Goal: Information Seeking & Learning: Compare options

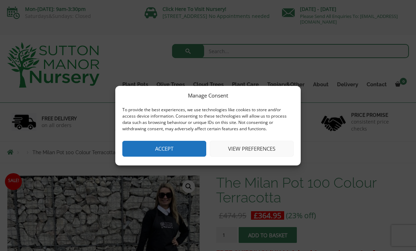
click at [184, 155] on button "Accept" at bounding box center [164, 149] width 84 height 16
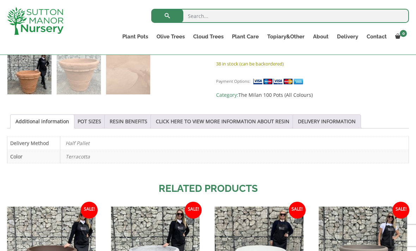
scroll to position [318, 0]
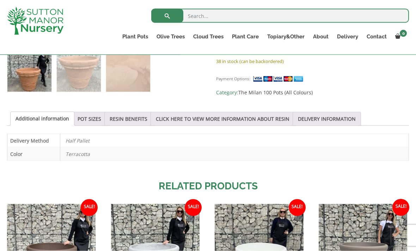
click at [87, 117] on link "POT SIZES" at bounding box center [90, 118] width 24 height 13
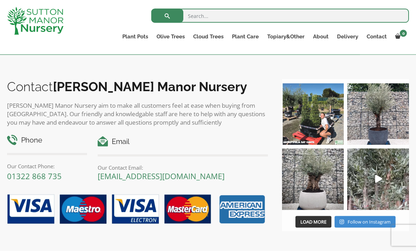
scroll to position [795, 0]
click at [319, 204] on img at bounding box center [313, 179] width 62 height 62
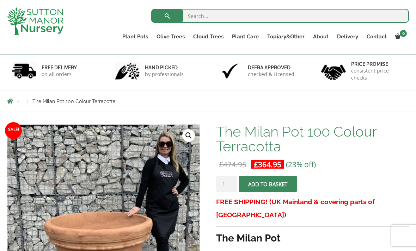
scroll to position [0, 0]
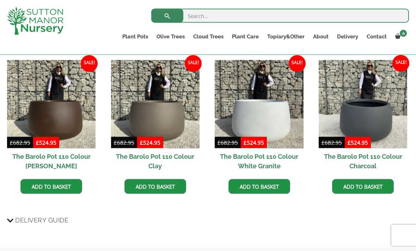
scroll to position [449, 0]
click at [279, 125] on img at bounding box center [259, 104] width 88 height 88
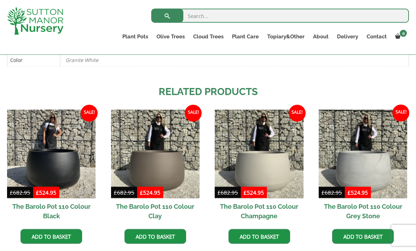
scroll to position [399, 0]
click at [374, 173] on img at bounding box center [363, 154] width 88 height 88
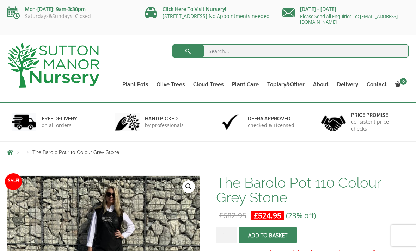
click at [233, 53] on input "search" at bounding box center [290, 51] width 237 height 14
type input "Barolo pot"
click at [188, 51] on button "submit" at bounding box center [188, 51] width 32 height 14
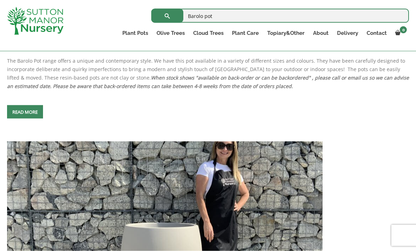
scroll to position [1924, 0]
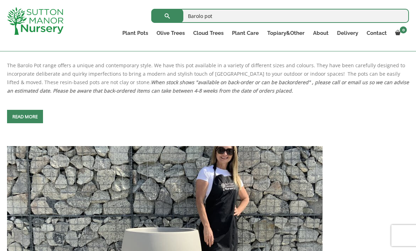
click at [230, 17] on input "Barolo pot" at bounding box center [280, 16] width 258 height 14
type input "Barolo pot champagne"
click at [167, 16] on button "submit" at bounding box center [167, 16] width 32 height 14
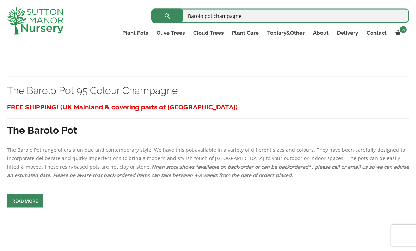
scroll to position [1221, 0]
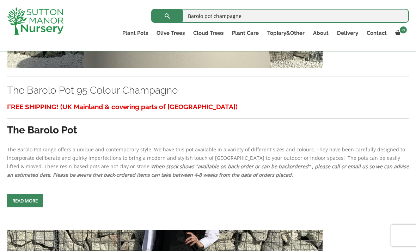
click at [39, 208] on link "Read more" at bounding box center [25, 200] width 36 height 13
